Goal: Transaction & Acquisition: Purchase product/service

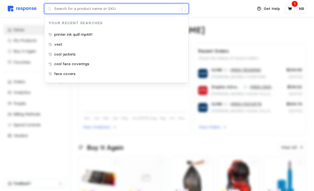
click at [127, 9] on input "text" at bounding box center [115, 9] width 122 height 10
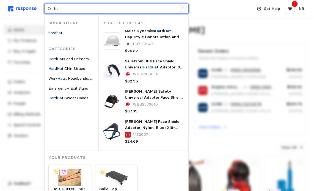
type input "h"
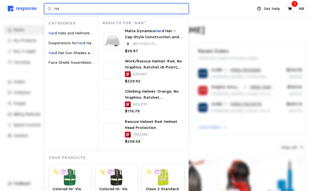
type input "H"
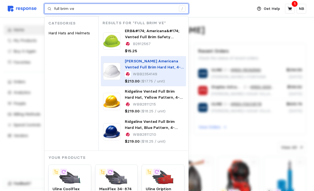
click at [151, 62] on span "[PERSON_NAME] Americana Vented Full Brim Hard Hat, 4-Point Nylon Mega Ratchet S…" at bounding box center [154, 73] width 59 height 29
type input "full brim ve"
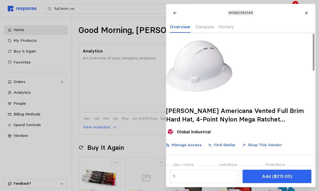
click at [205, 96] on img at bounding box center [199, 66] width 66 height 66
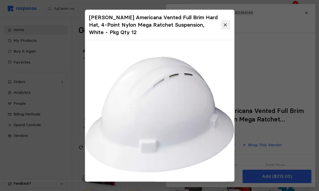
click at [228, 20] on button at bounding box center [225, 25] width 10 height 10
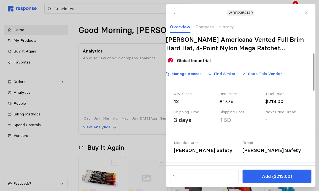
scroll to position [83, 0]
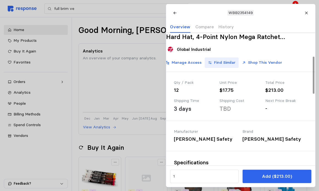
click at [235, 66] on p "Find Similar" at bounding box center [224, 63] width 21 height 6
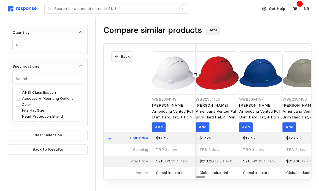
click at [239, 68] on div "WBB2354158 [PERSON_NAME] Americana Vented Full Brim Hard Hat, 4-Point Nylon Meg…" at bounding box center [218, 88] width 44 height 89
click at [196, 177] on div at bounding box center [200, 178] width 9 height 2
click at [118, 58] on button "Back" at bounding box center [121, 56] width 21 height 10
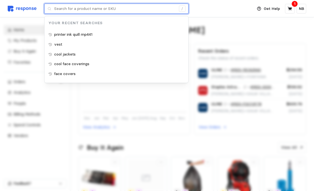
click at [116, 9] on input "text" at bounding box center [115, 9] width 122 height 10
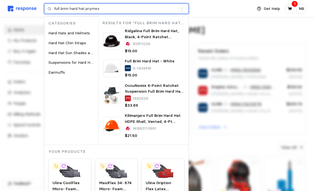
type input "full brim hard hat prymex"
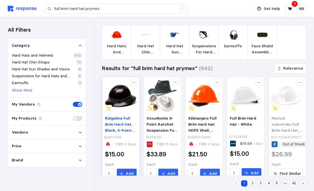
click at [122, 119] on span "Ridgeline Full Brim Hard Hat, Black, 4-Point Ratchet Suspension - Pkg Qty 12" at bounding box center [120, 133] width 30 height 35
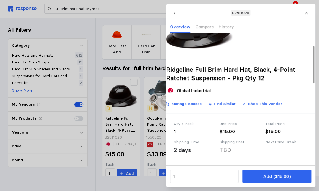
scroll to position [55, 0]
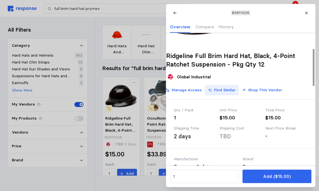
click at [226, 93] on p "Find Similar" at bounding box center [224, 90] width 21 height 6
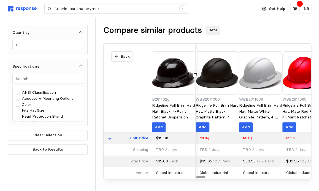
click at [205, 178] on div at bounding box center [200, 178] width 9 height 2
click at [250, 125] on p "Add" at bounding box center [246, 127] width 8 height 6
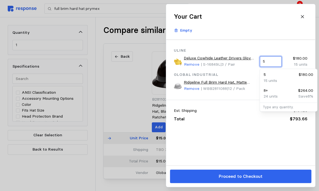
drag, startPoint x: 266, startPoint y: 62, endPoint x: 262, endPoint y: 61, distance: 3.6
click at [263, 61] on input "5" at bounding box center [270, 62] width 15 height 10
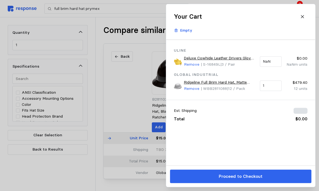
click at [236, 129] on div "Est. Shipping $134.26 Total $0.00" at bounding box center [240, 115] width 149 height 30
type input "5"
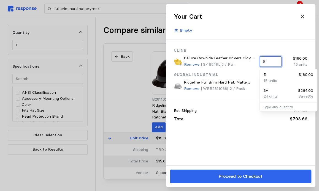
click at [275, 63] on input "5" at bounding box center [270, 62] width 15 height 10
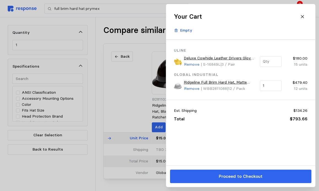
click at [271, 128] on div "Est. Shipping $134.26 Total $793.66" at bounding box center [240, 115] width 149 height 30
click at [300, 17] on icon at bounding box center [302, 16] width 5 height 5
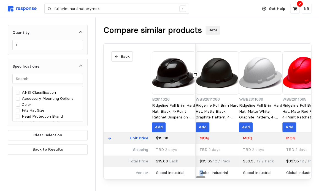
click at [208, 176] on div "Global Industrial" at bounding box center [213, 173] width 28 height 6
click at [205, 178] on div at bounding box center [200, 178] width 9 height 2
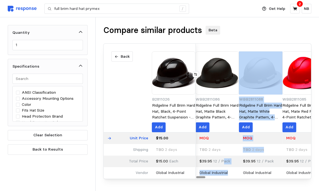
drag, startPoint x: 230, startPoint y: 164, endPoint x: 257, endPoint y: 164, distance: 26.4
click at [273, 6] on p "Get Help" at bounding box center [277, 9] width 16 height 6
click at [292, 8] on icon at bounding box center [294, 8] width 5 height 5
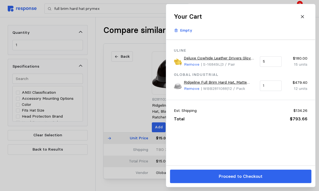
click at [305, 16] on button at bounding box center [302, 17] width 10 height 10
